Goal: Task Accomplishment & Management: Manage account settings

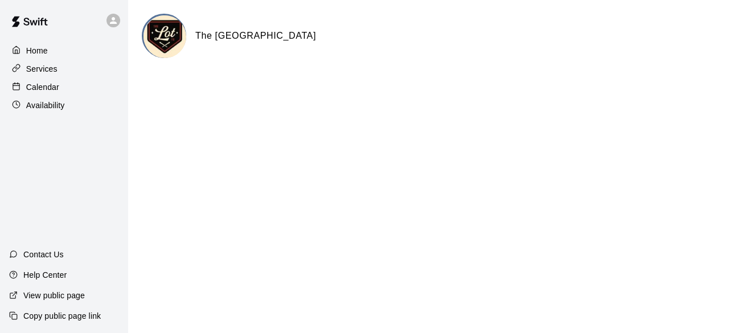
click at [101, 88] on div "Calendar" at bounding box center [64, 87] width 110 height 17
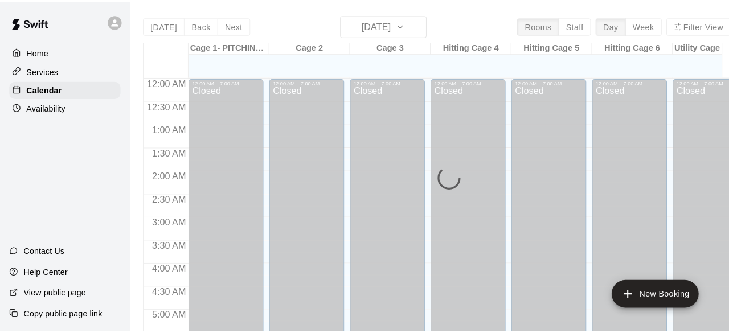
scroll to position [788, 0]
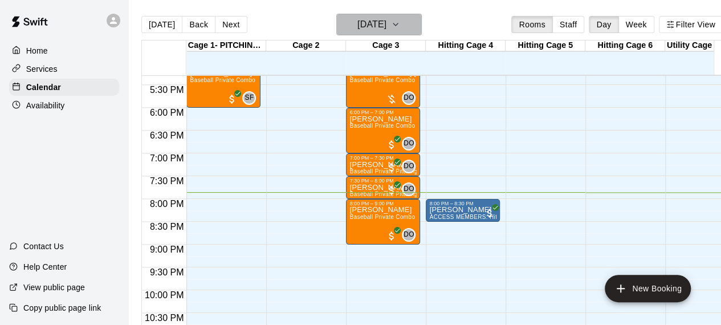
click at [386, 26] on h6 "[DATE]" at bounding box center [371, 25] width 29 height 16
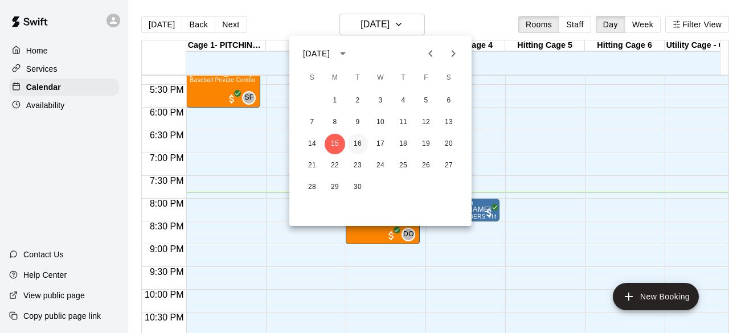
click at [351, 150] on button "16" at bounding box center [358, 144] width 21 height 21
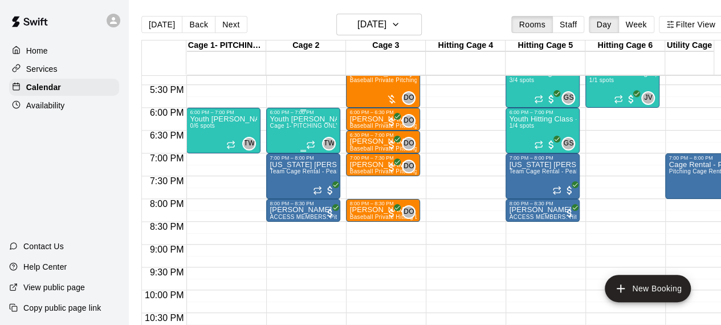
click at [298, 119] on p "Youth [PERSON_NAME][GEOGRAPHIC_DATA]" at bounding box center [302, 119] width 67 height 0
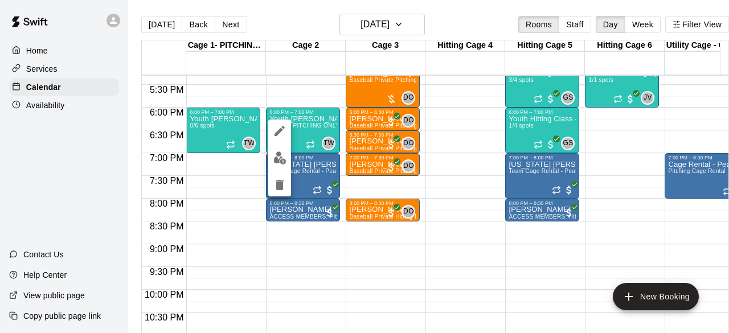
click at [234, 121] on div at bounding box center [364, 166] width 729 height 333
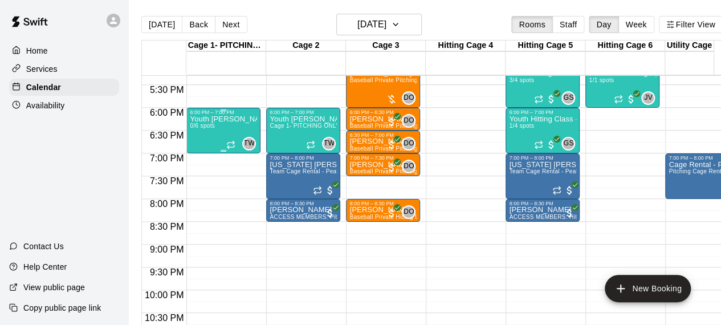
click at [231, 119] on p "Youth [PERSON_NAME][GEOGRAPHIC_DATA]" at bounding box center [223, 119] width 67 height 0
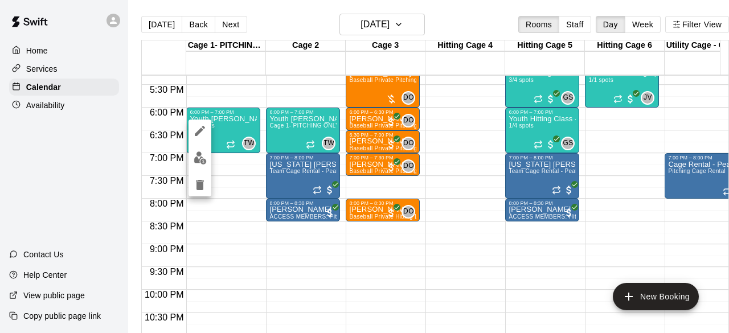
click at [199, 128] on icon "edit" at bounding box center [200, 131] width 14 height 14
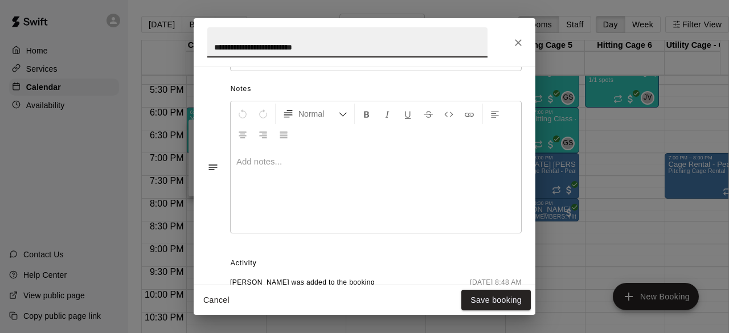
scroll to position [502, 0]
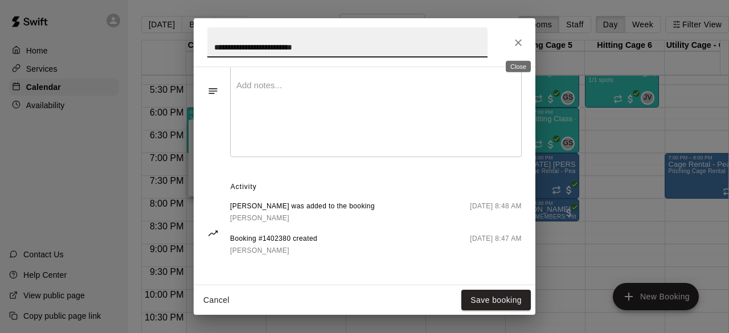
click at [513, 45] on icon "Close" at bounding box center [518, 42] width 11 height 11
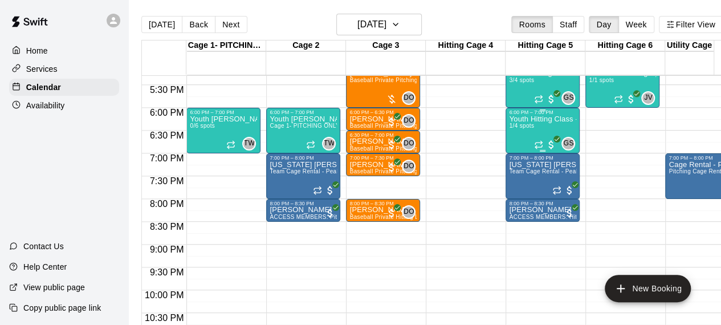
click at [549, 126] on div "Youth Hitting Class - [PERSON_NAME] 1/4 spots" at bounding box center [542, 277] width 67 height 325
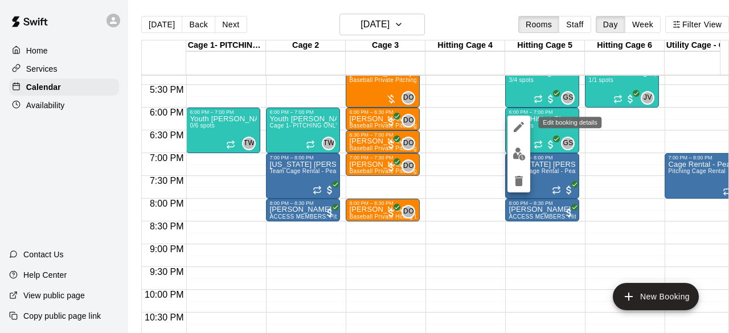
click at [514, 125] on icon "edit" at bounding box center [519, 127] width 14 height 14
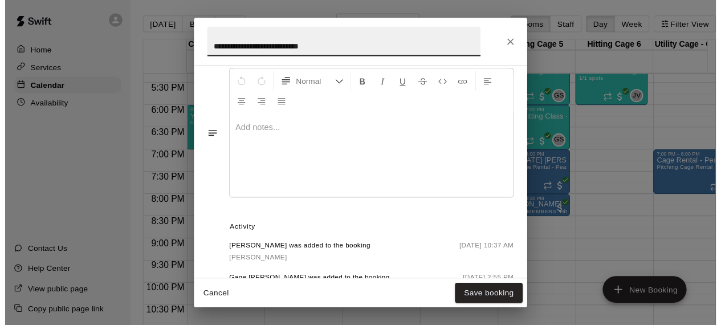
scroll to position [537, 0]
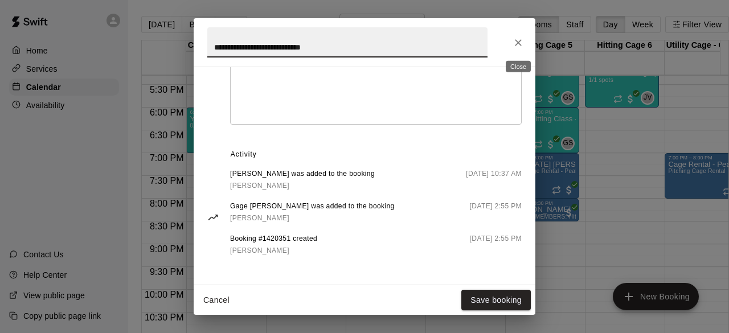
click at [523, 36] on button "Close" at bounding box center [518, 42] width 21 height 21
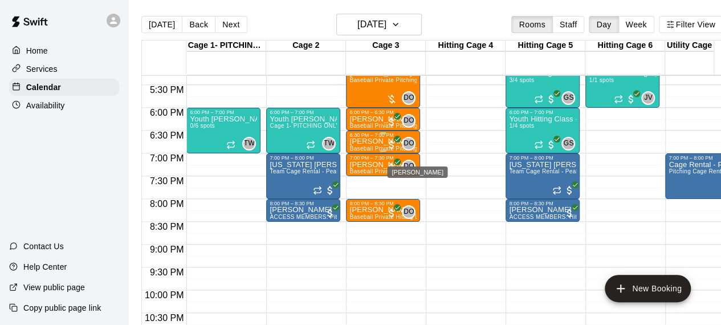
scroll to position [732, 0]
